Goal: Information Seeking & Learning: Learn about a topic

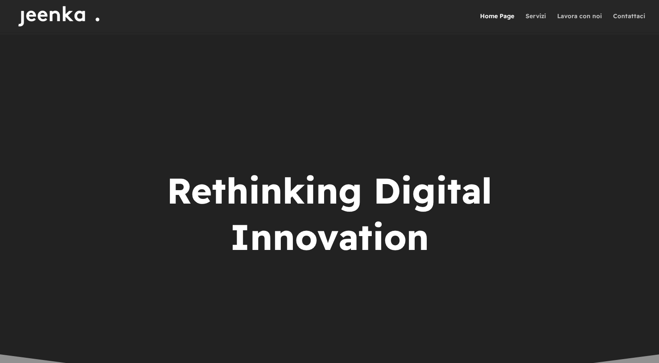
click at [51, 11] on img at bounding box center [62, 16] width 95 height 32
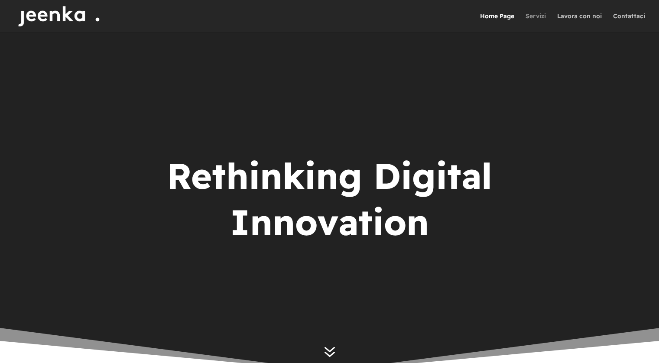
click at [537, 17] on link "Servizi" at bounding box center [535, 22] width 20 height 19
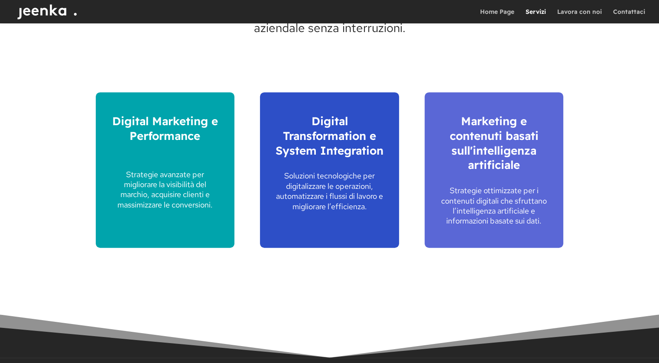
scroll to position [559, 0]
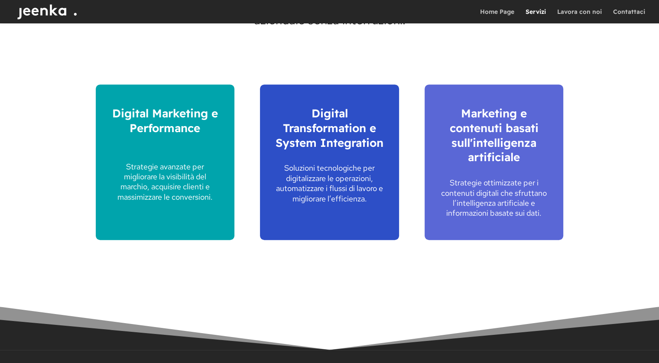
click at [336, 126] on span "Digital Transformation e System Integration" at bounding box center [329, 128] width 108 height 44
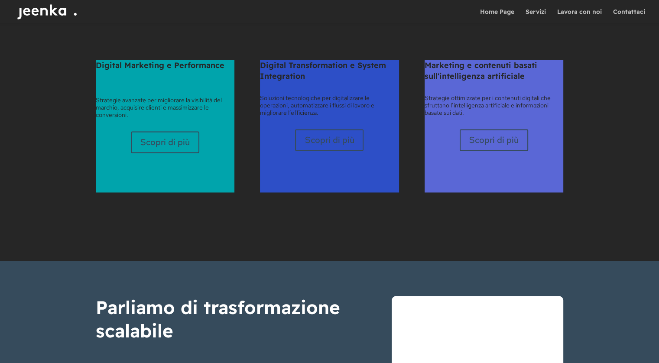
scroll to position [1216, 0]
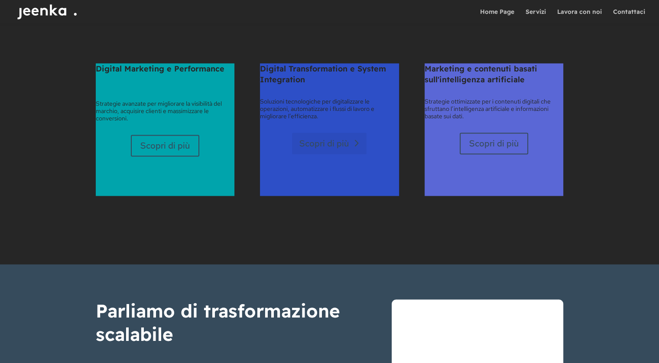
click at [327, 145] on link "Scopri di più" at bounding box center [329, 144] width 74 height 22
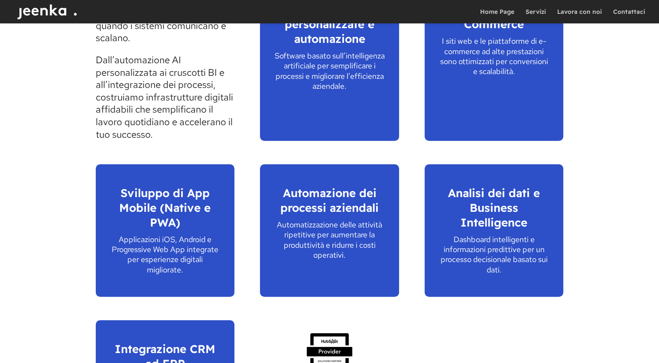
scroll to position [523, 0]
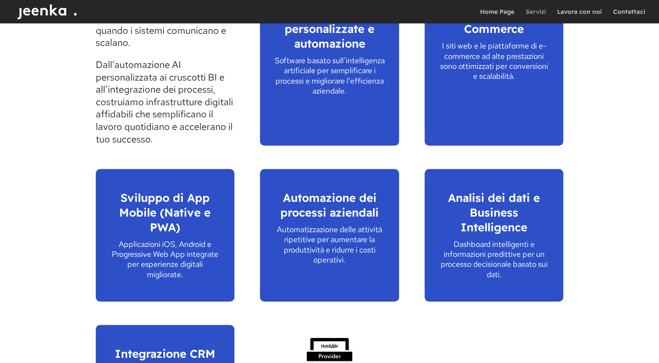
click at [537, 12] on link "Servizi" at bounding box center [535, 16] width 20 height 15
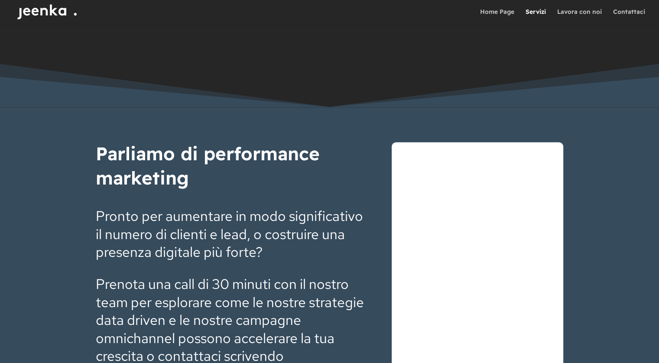
scroll to position [1482, 0]
click at [586, 10] on link "Lavora con noi" at bounding box center [579, 16] width 45 height 15
